Goal: Task Accomplishment & Management: Manage account settings

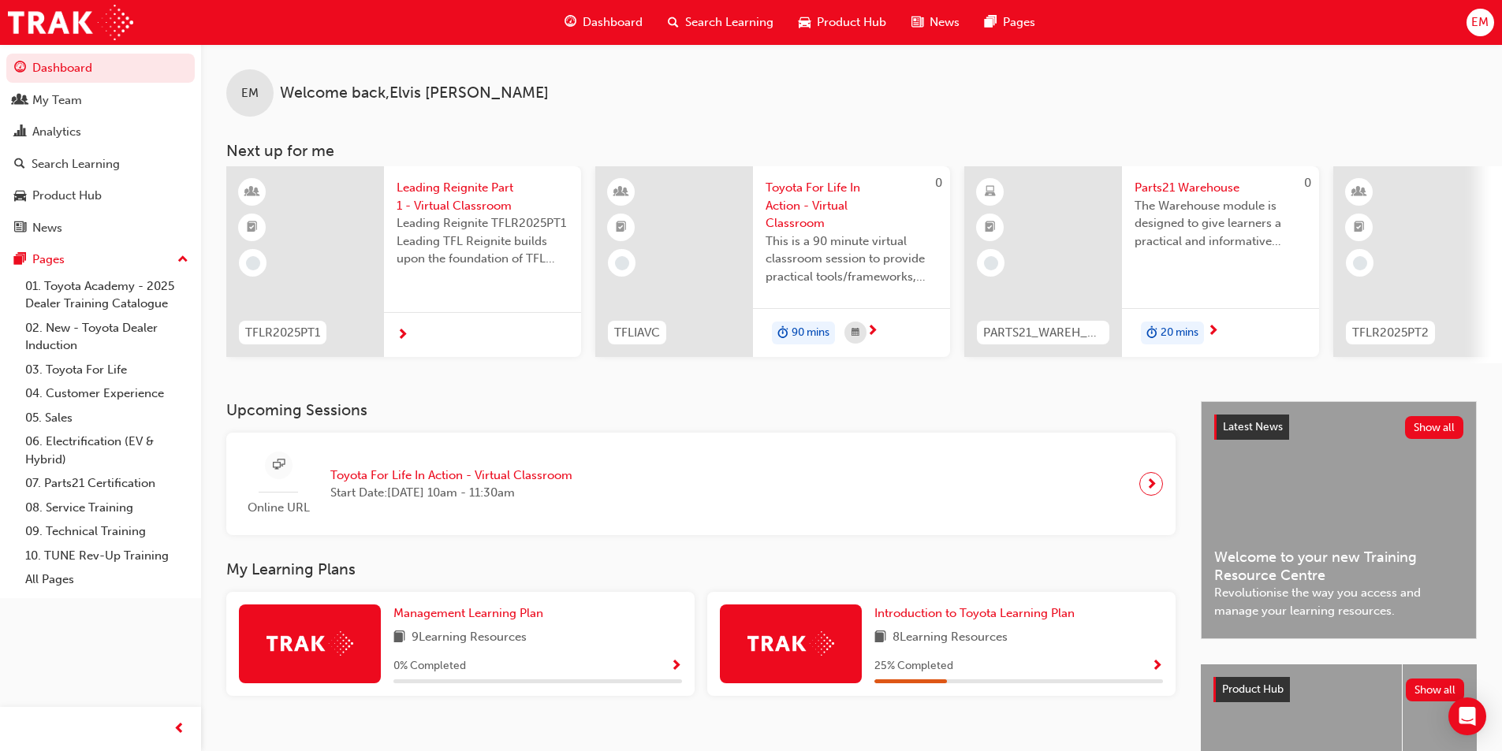
click at [1489, 17] on span "EM" at bounding box center [1479, 22] width 17 height 18
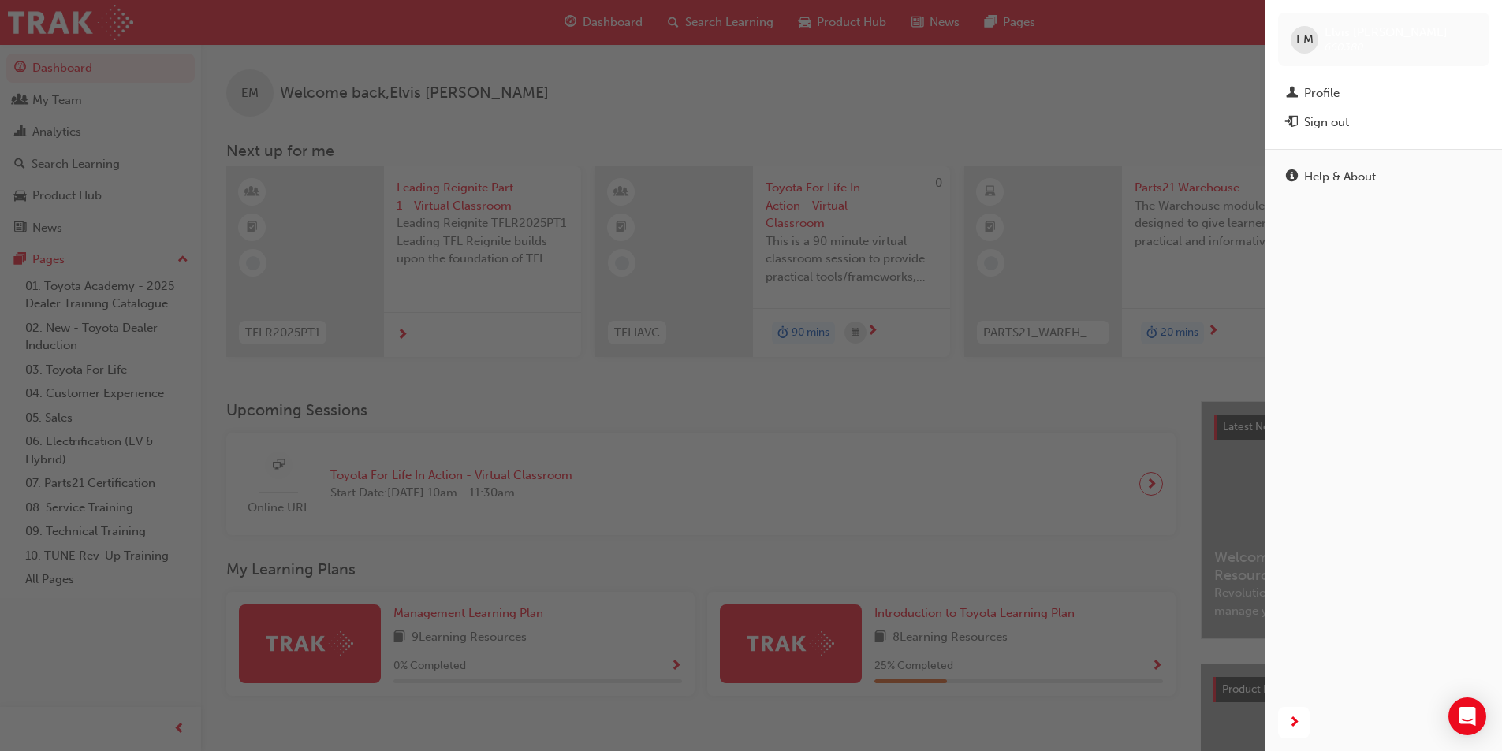
click at [1327, 123] on div "Sign out" at bounding box center [1326, 123] width 45 height 18
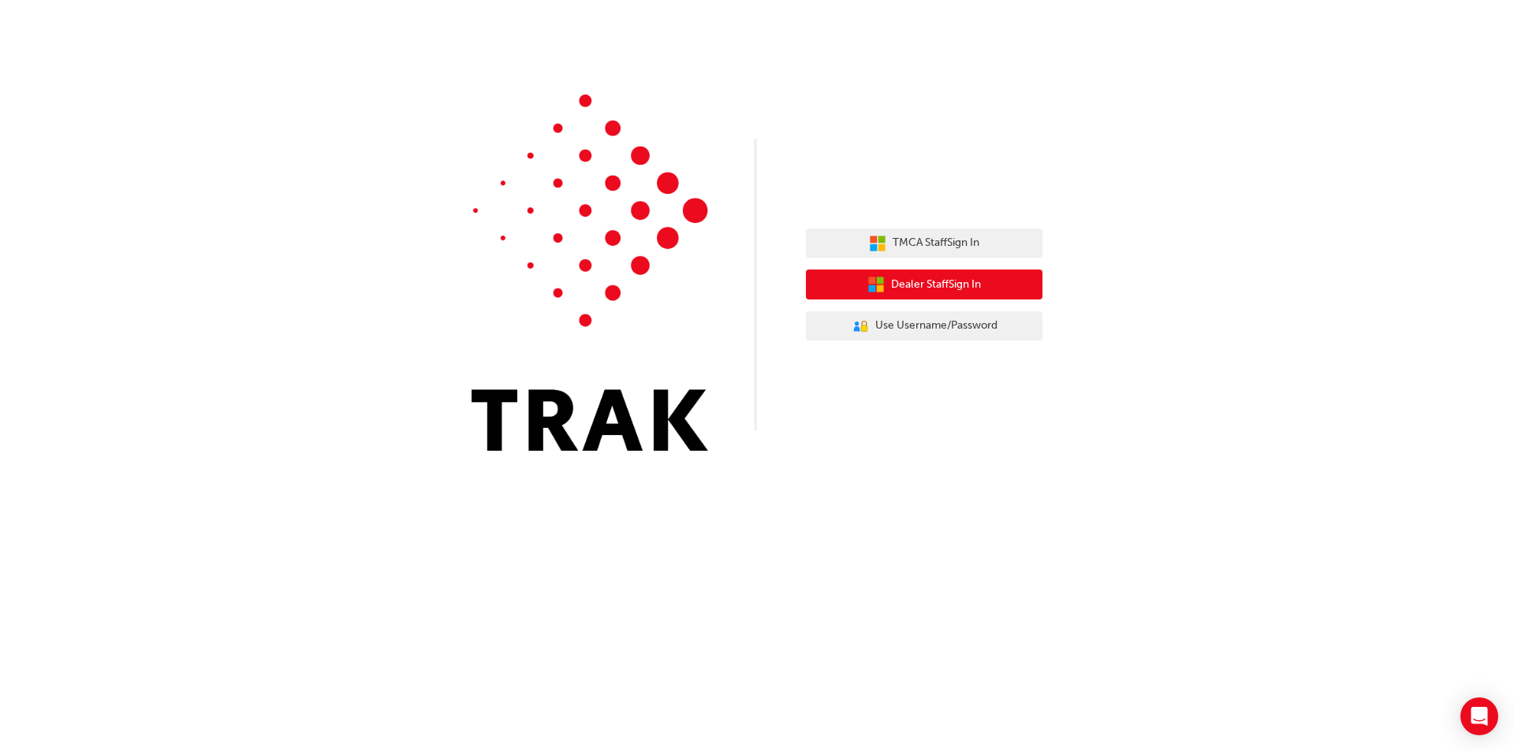
click at [953, 285] on span "Dealer Staff Sign In" at bounding box center [936, 285] width 90 height 18
